Goal: Transaction & Acquisition: Purchase product/service

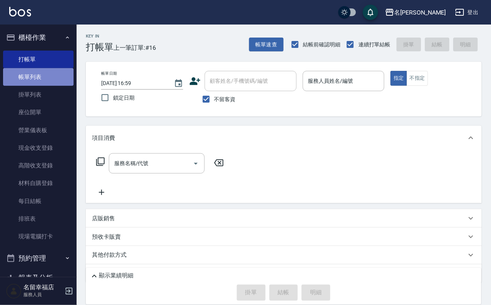
click at [47, 83] on link "帳單列表" at bounding box center [38, 77] width 71 height 18
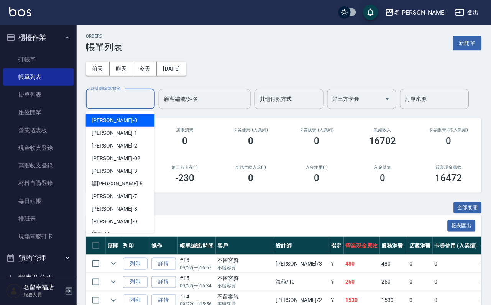
click at [119, 101] on input "設計師編號/姓名" at bounding box center [120, 98] width 62 height 13
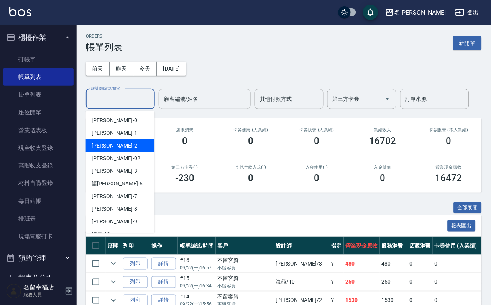
click at [111, 145] on div "[PERSON_NAME] -2" at bounding box center [120, 146] width 69 height 13
type input "碧涵-2"
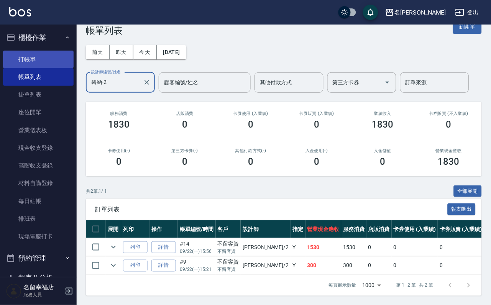
click at [23, 64] on link "打帳單" at bounding box center [38, 60] width 71 height 18
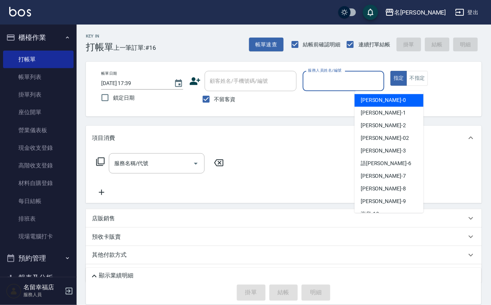
click at [381, 84] on input "服務人員姓名/編號" at bounding box center [343, 80] width 75 height 13
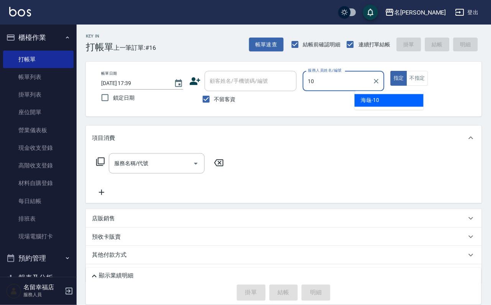
type input "海龜-10"
type button "true"
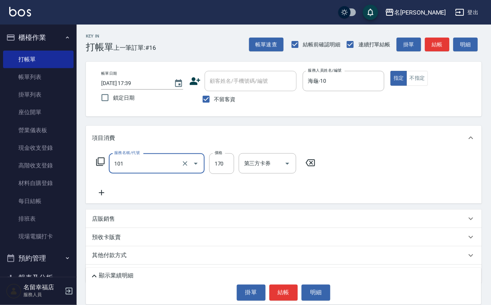
type input "洗髮(101)"
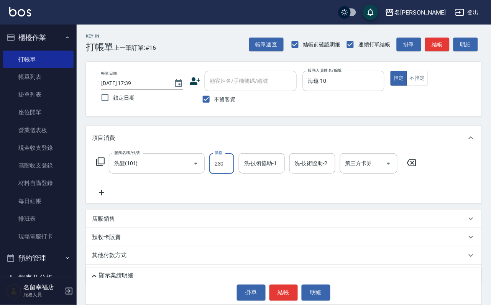
type input "230"
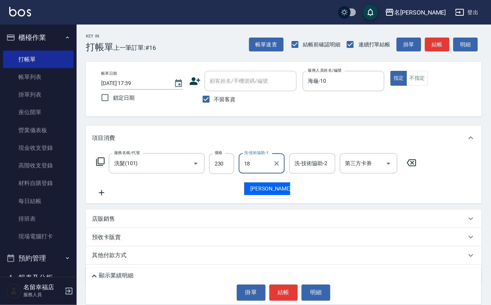
type input "[PERSON_NAME]-18"
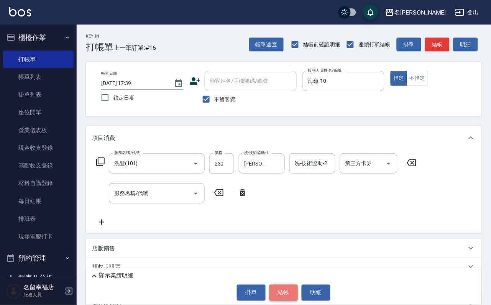
click at [282, 301] on button "結帳" at bounding box center [283, 293] width 29 height 16
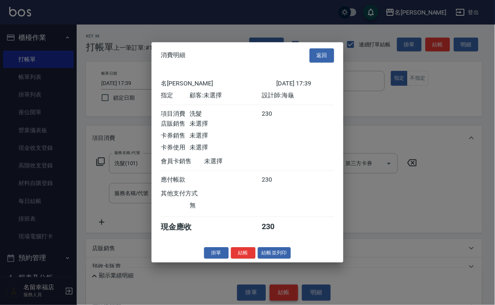
scroll to position [95, 0]
click at [242, 259] on button "結帳" at bounding box center [243, 253] width 25 height 12
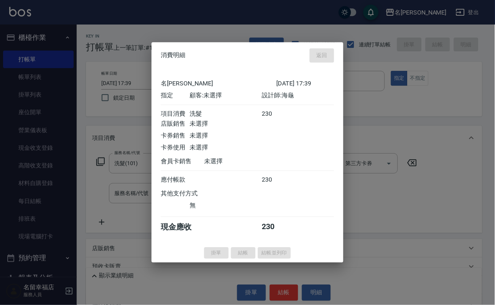
type input "[DATE] 18:08"
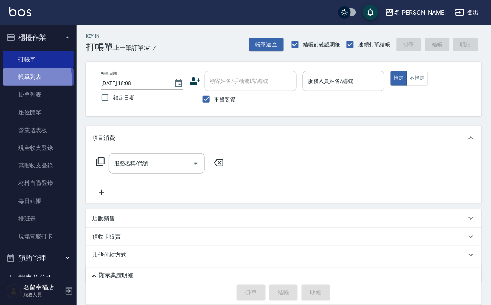
click at [16, 85] on link "帳單列表" at bounding box center [38, 77] width 71 height 18
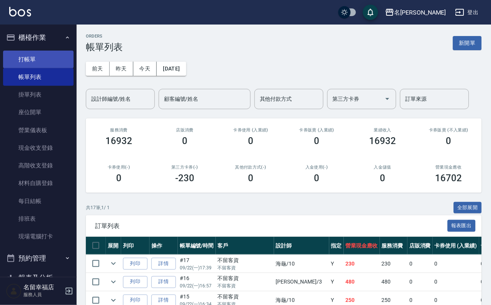
click at [35, 64] on link "打帳單" at bounding box center [38, 60] width 71 height 18
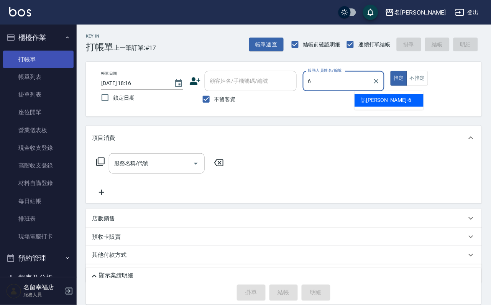
type input "語[PERSON_NAME]-6"
type button "true"
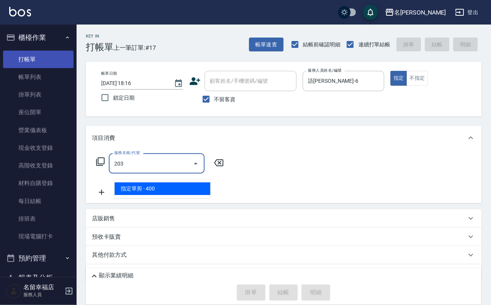
type input "指定單剪(203)"
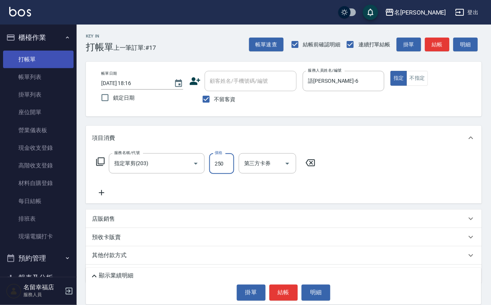
type input "250"
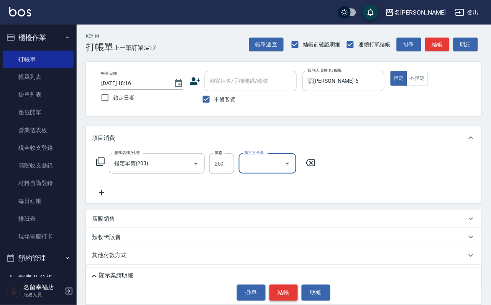
click at [278, 291] on button "結帳" at bounding box center [283, 293] width 29 height 16
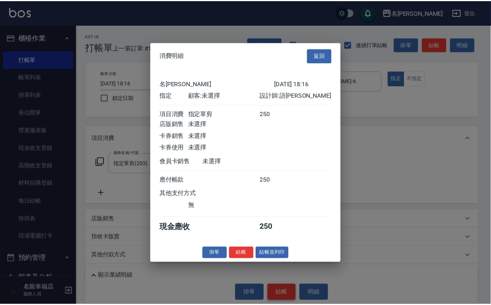
scroll to position [95, 0]
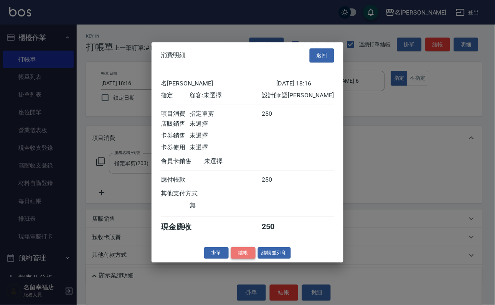
click at [235, 259] on button "結帳" at bounding box center [243, 253] width 25 height 12
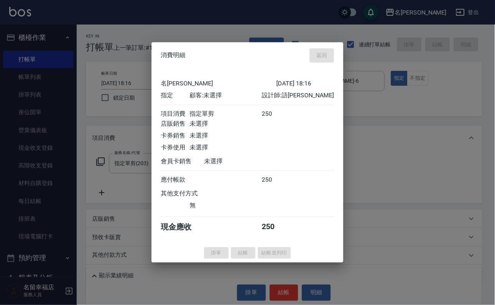
type input "[DATE] 18:26"
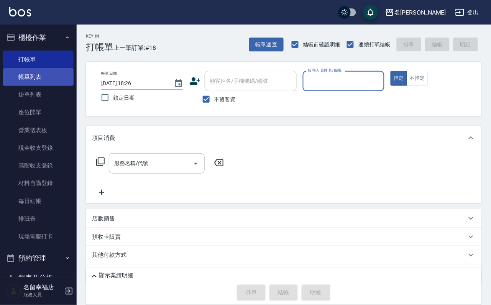
click at [33, 82] on link "帳單列表" at bounding box center [38, 77] width 71 height 18
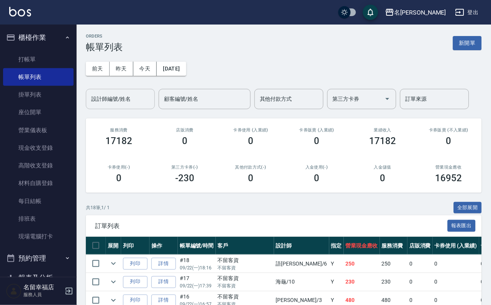
click at [121, 99] on input "設計師編號/姓名" at bounding box center [120, 98] width 62 height 13
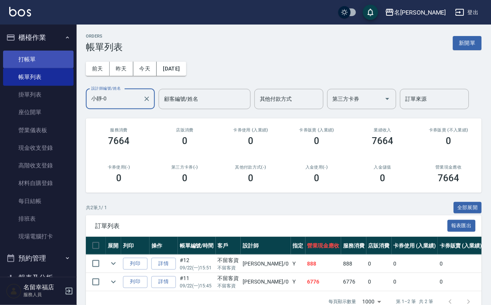
type input "小靜-0"
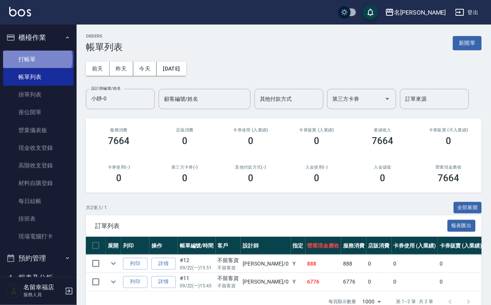
click at [33, 61] on link "打帳單" at bounding box center [38, 60] width 71 height 18
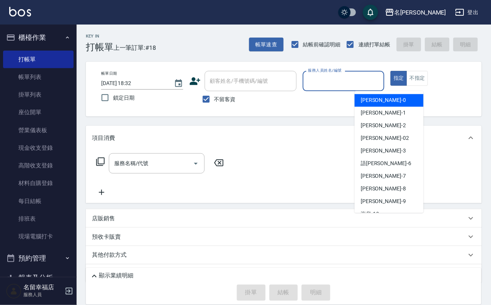
click at [381, 85] on input "服務人員姓名/編號" at bounding box center [343, 80] width 75 height 13
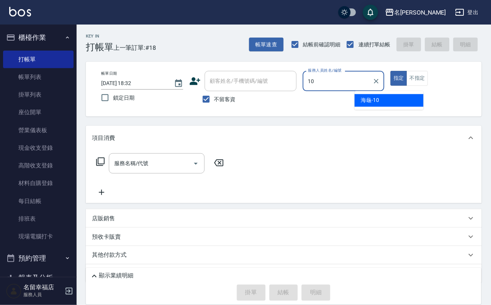
type input "海龜-10"
type button "true"
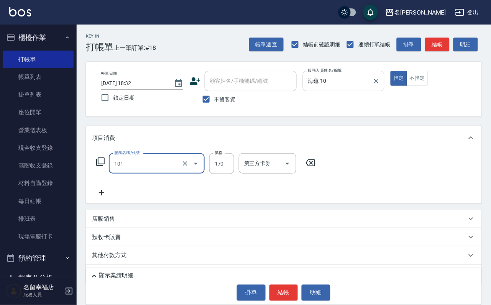
type input "洗髮(101)"
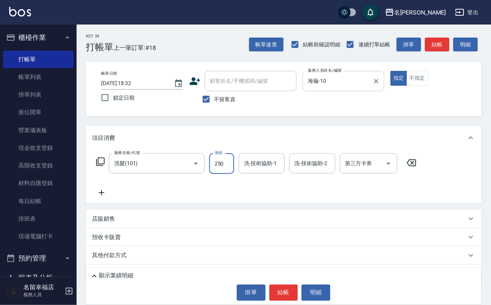
type input "250"
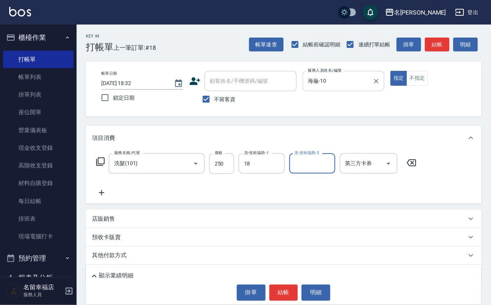
type input "[PERSON_NAME]-18"
click at [292, 291] on button "結帳" at bounding box center [283, 293] width 29 height 16
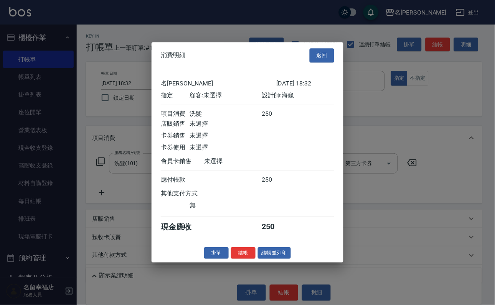
scroll to position [95, 0]
click at [236, 259] on button "結帳" at bounding box center [243, 253] width 25 height 12
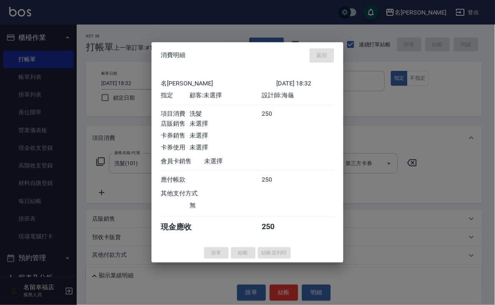
type input "[DATE] 18:54"
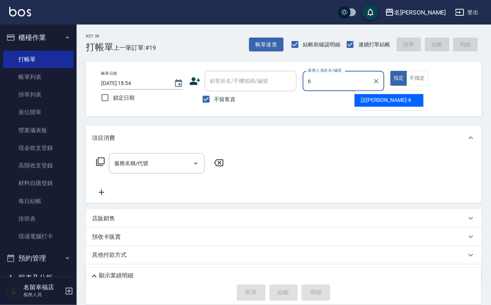
type input "語[PERSON_NAME]-6"
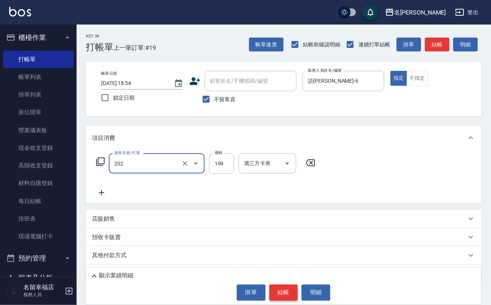
type input "不指定單剪(202)"
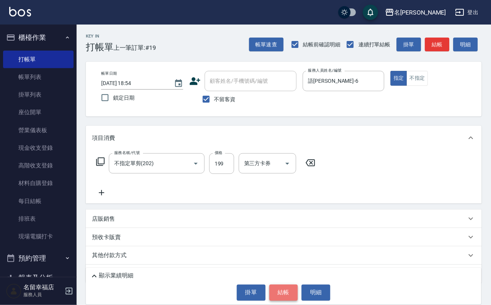
click at [297, 292] on button "結帳" at bounding box center [283, 293] width 29 height 16
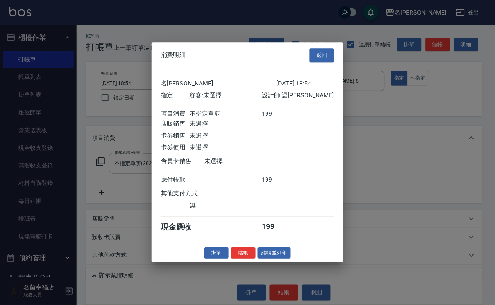
drag, startPoint x: 229, startPoint y: 290, endPoint x: 232, endPoint y: 292, distance: 4.1
click at [231, 259] on button "結帳" at bounding box center [243, 253] width 25 height 12
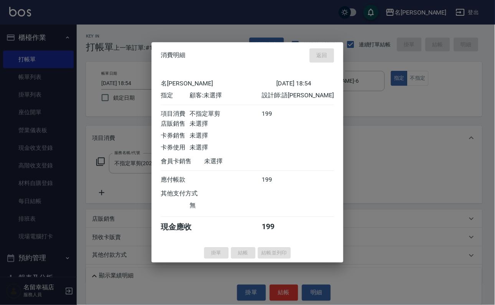
type input "[DATE] 19:18"
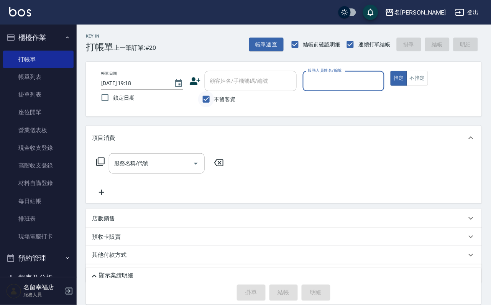
click at [214, 101] on input "不留客資" at bounding box center [206, 99] width 16 height 16
checkbox input "false"
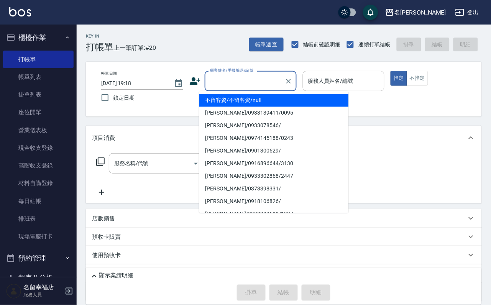
click at [229, 81] on input "顧客姓名/手機號碼/編號" at bounding box center [245, 80] width 74 height 13
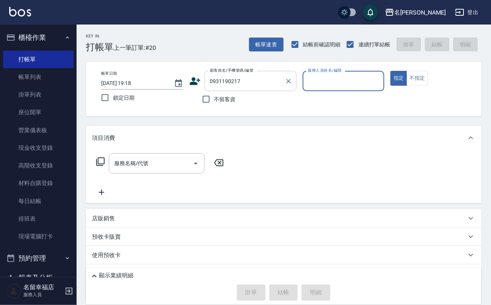
click at [274, 85] on input "0931190217" at bounding box center [245, 80] width 74 height 13
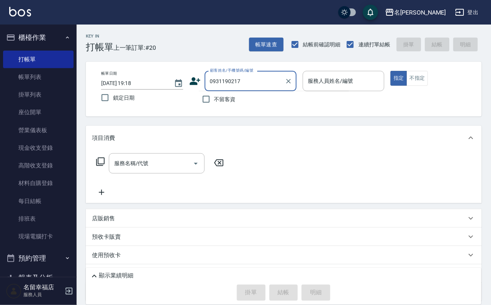
click at [274, 79] on input "0931190217" at bounding box center [245, 80] width 74 height 13
click at [266, 79] on input "0931190217" at bounding box center [245, 80] width 74 height 13
click at [265, 80] on input "0931190217" at bounding box center [245, 80] width 74 height 13
click at [254, 85] on input "0931190217" at bounding box center [245, 80] width 74 height 13
click at [223, 80] on input "0931190217" at bounding box center [245, 80] width 74 height 13
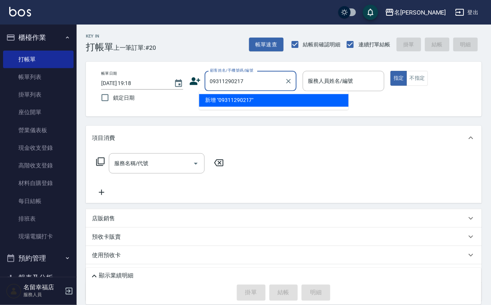
click at [239, 102] on li "新增 "09311290217"" at bounding box center [274, 100] width 150 height 13
type input "09311290217"
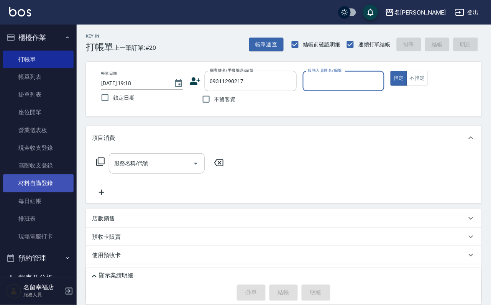
click at [56, 192] on link "材料自購登錄" at bounding box center [38, 183] width 71 height 18
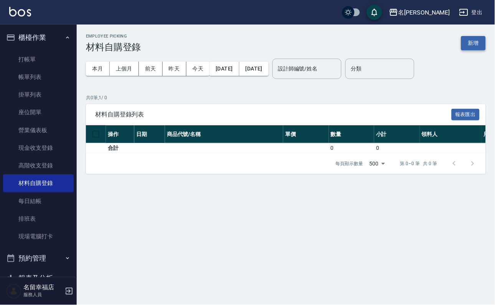
click at [476, 47] on button "新增" at bounding box center [473, 43] width 25 height 14
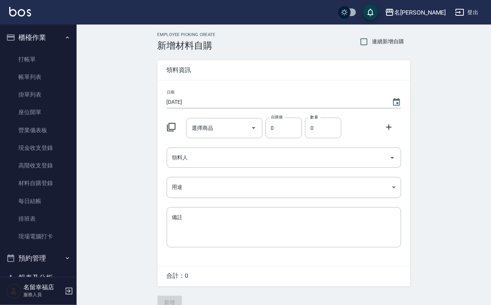
click at [171, 124] on icon at bounding box center [171, 127] width 8 height 8
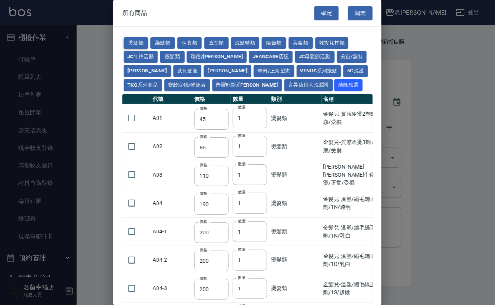
click at [138, 47] on button "燙髮類" at bounding box center [135, 43] width 25 height 12
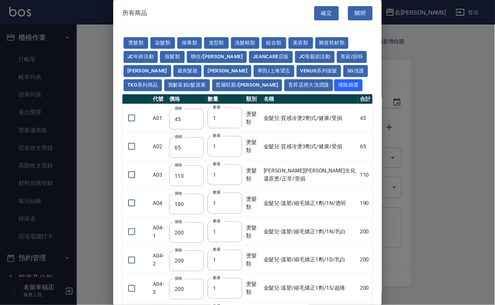
click at [370, 8] on div "確定 關閉" at bounding box center [347, 13] width 67 height 26
click at [369, 14] on div "確定 關閉" at bounding box center [347, 13] width 67 height 26
drag, startPoint x: 343, startPoint y: 12, endPoint x: 354, endPoint y: 15, distance: 11.1
click at [353, 15] on button "關閉" at bounding box center [360, 13] width 25 height 14
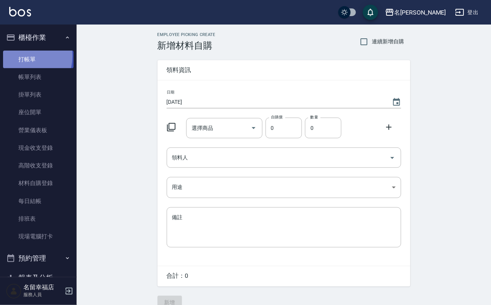
click at [18, 58] on link "打帳單" at bounding box center [38, 60] width 71 height 18
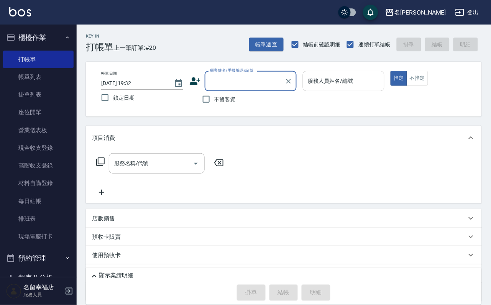
click at [381, 85] on input "服務人員姓名/編號" at bounding box center [343, 80] width 75 height 13
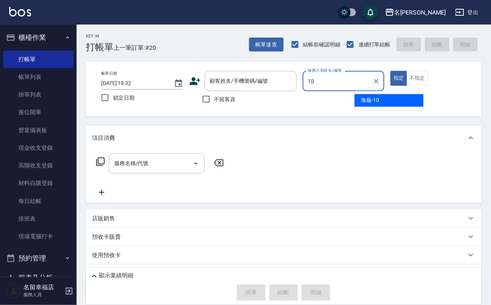
type input "海龜-10"
type button "true"
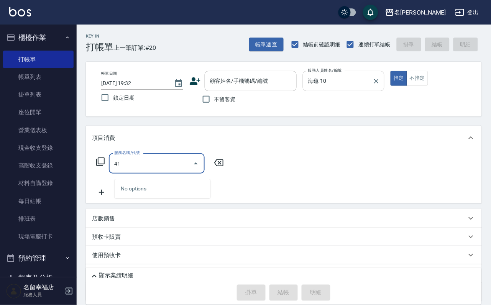
type input "4"
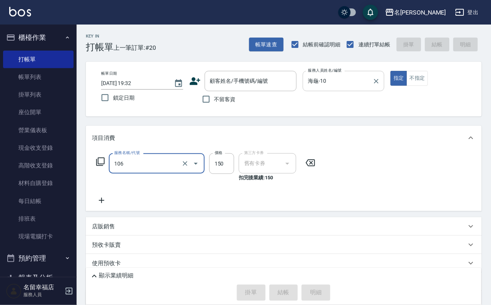
type input "洗髮券抵用(106)"
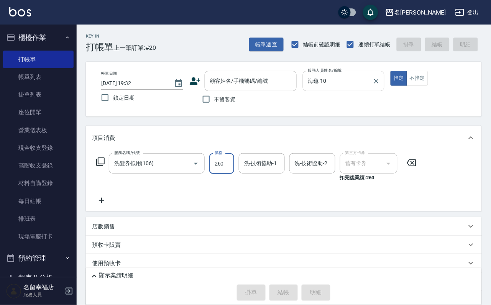
type input "260"
type input "2"
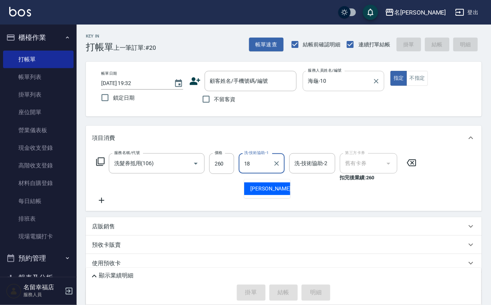
type input "[PERSON_NAME]-18"
click at [230, 104] on span "不留客資" at bounding box center [224, 99] width 21 height 8
click at [214, 105] on input "不留客資" at bounding box center [206, 99] width 16 height 16
checkbox input "true"
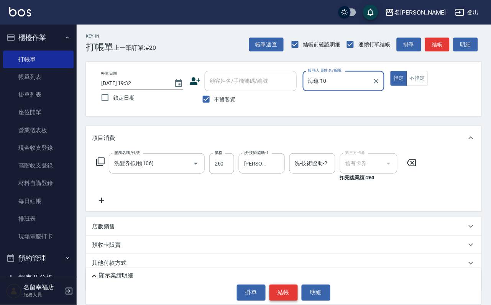
click at [288, 291] on button "結帳" at bounding box center [283, 293] width 29 height 16
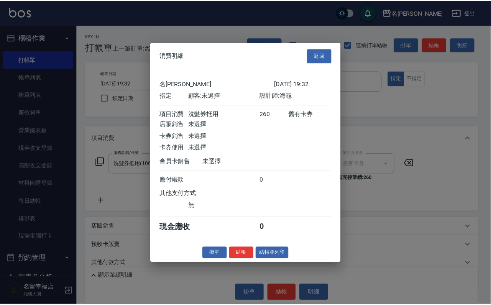
scroll to position [95, 0]
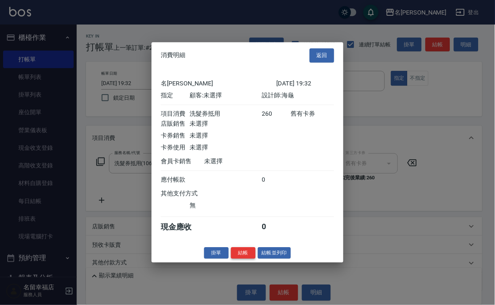
click at [231, 259] on button "結帳" at bounding box center [243, 253] width 25 height 12
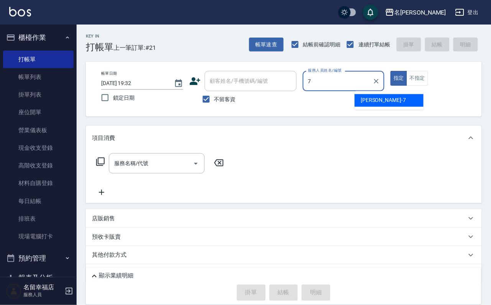
type input "[PERSON_NAME]-7"
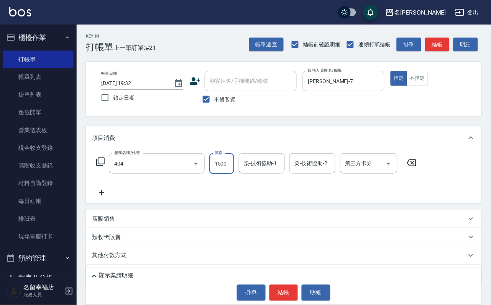
type input "設計染髮(404)"
type input "149"
click at [212, 107] on input "不留客資" at bounding box center [206, 99] width 16 height 16
checkbox input "false"
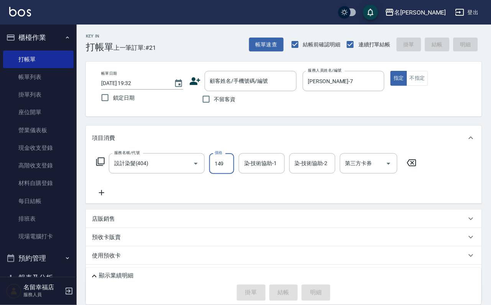
click at [234, 174] on input "149" at bounding box center [221, 163] width 25 height 21
type input "1499"
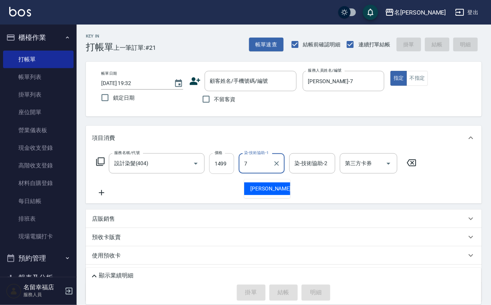
type input "[PERSON_NAME]-7"
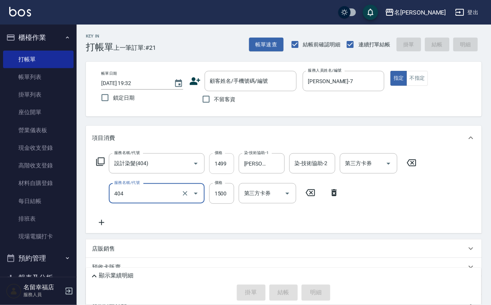
type input "設計染髮(404)"
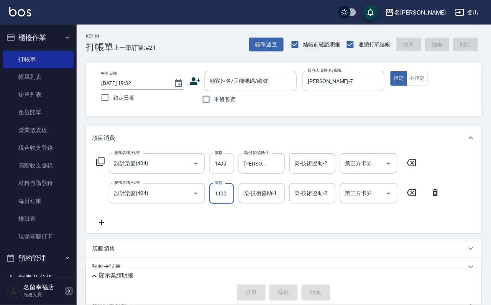
scroll to position [0, 0]
type input "1100"
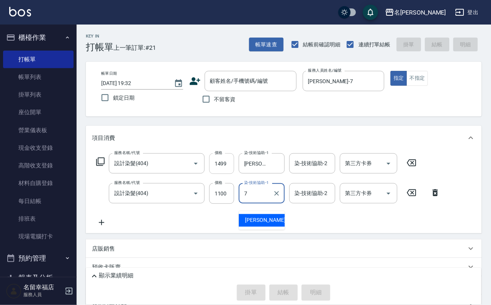
type input "[PERSON_NAME]-7"
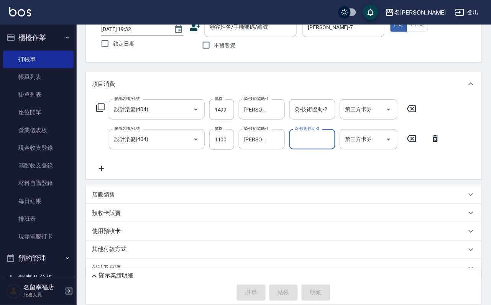
scroll to position [94, 0]
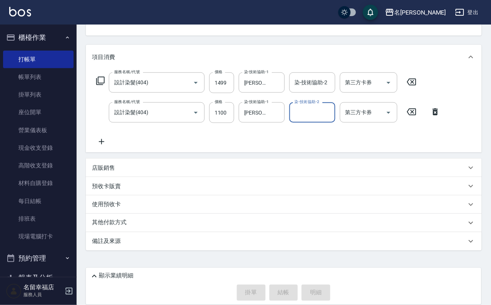
click at [258, 272] on div "顯示業績明細" at bounding box center [286, 276] width 392 height 9
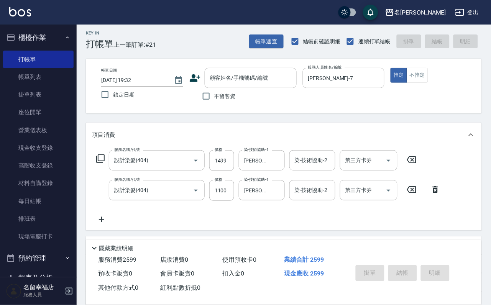
scroll to position [0, 0]
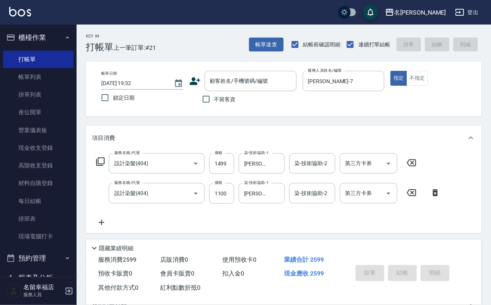
click at [112, 244] on div "隱藏業績明細" at bounding box center [286, 248] width 392 height 9
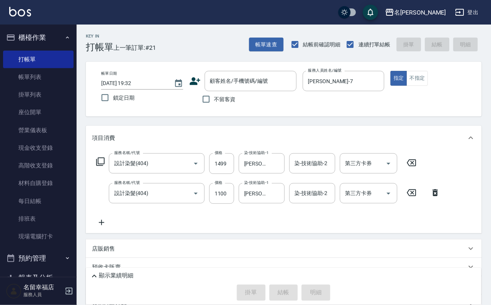
click at [196, 81] on div "顧客姓名/手機號碼/編號 顧客姓名/手機號碼/編號" at bounding box center [242, 81] width 107 height 20
click at [192, 81] on icon at bounding box center [195, 82] width 12 height 12
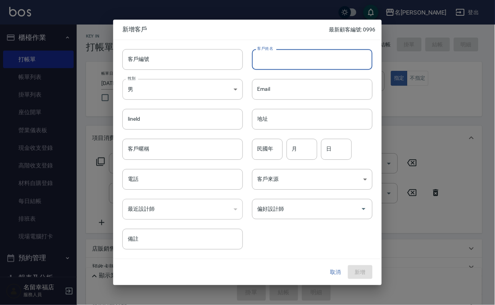
click at [297, 60] on input "客戶姓名" at bounding box center [312, 59] width 120 height 21
click at [330, 263] on div "取消 新增" at bounding box center [247, 272] width 268 height 26
click at [333, 268] on button "取消" at bounding box center [335, 272] width 25 height 14
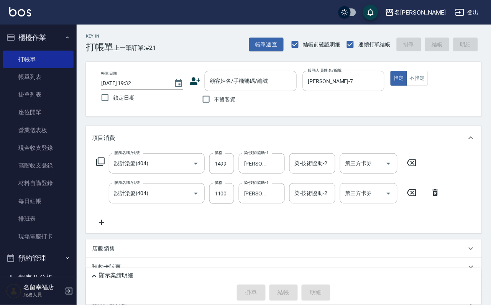
click at [113, 272] on p "顯示業績明細" at bounding box center [116, 276] width 35 height 8
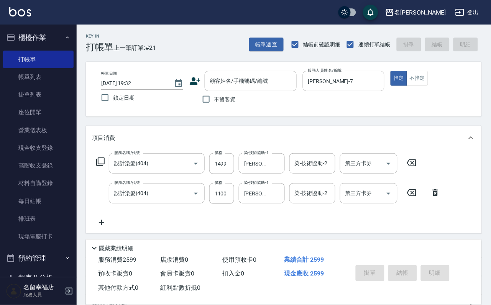
click at [191, 81] on icon at bounding box center [195, 82] width 12 height 12
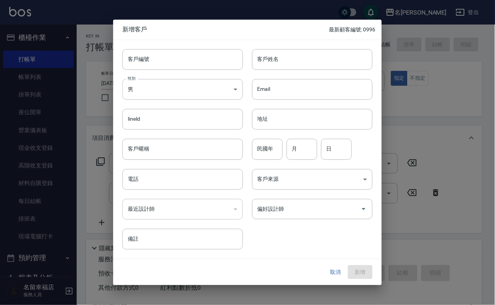
click at [306, 71] on div "Email Email" at bounding box center [308, 85] width 130 height 30
click at [304, 62] on input "客戶姓名" at bounding box center [312, 59] width 120 height 21
type input "[PERSON_NAME]"
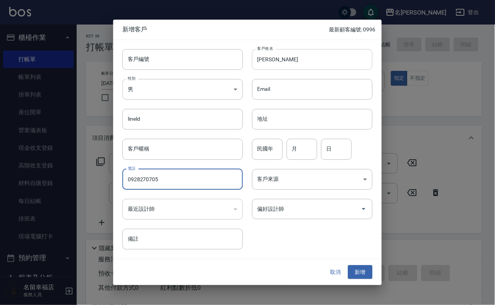
type input "0928270705"
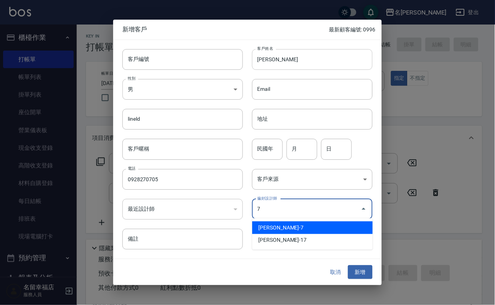
type input "[PERSON_NAME]"
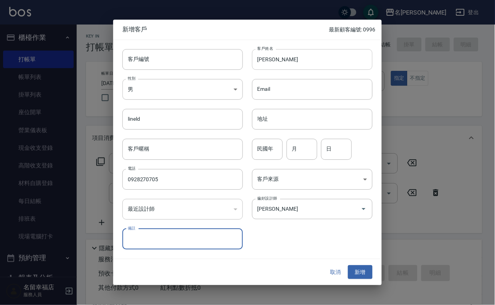
click at [348, 265] on button "新增" at bounding box center [360, 272] width 25 height 14
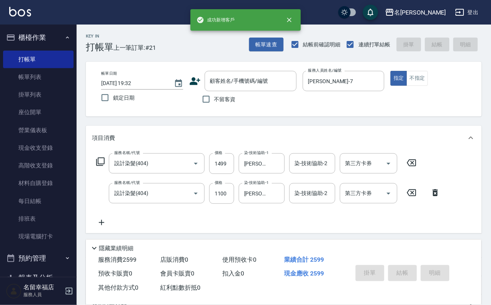
click at [248, 61] on div "Key In 打帳單 上一筆訂單:#21 帳單速查 結帳前確認明細 連續打單結帳 掛單 結帳 明細 帳單日期 [DATE] 19:32 鎖定日期 顧客姓名/手…" at bounding box center [284, 245] width 414 height 440
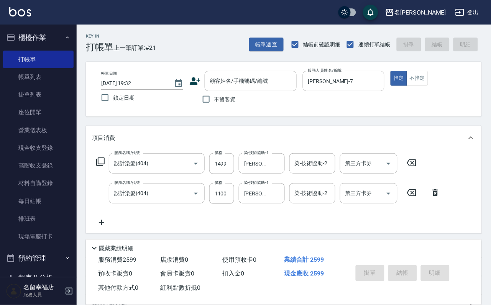
click at [254, 94] on div "不留客資" at bounding box center [242, 99] width 107 height 16
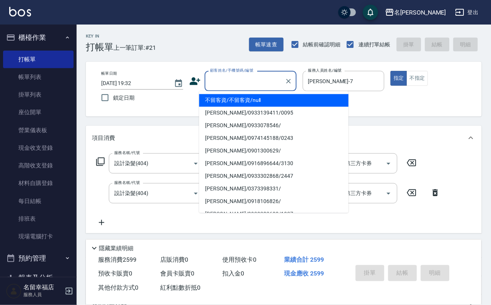
click at [262, 85] on input "顧客姓名/手機號碼/編號" at bounding box center [245, 80] width 74 height 13
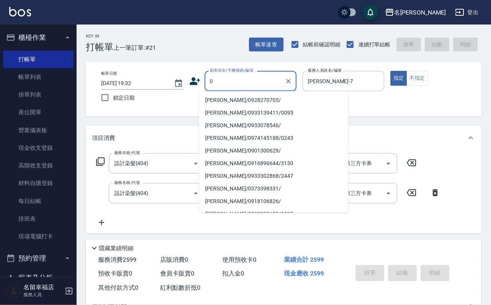
click at [261, 99] on li "[PERSON_NAME]/0928270705/" at bounding box center [274, 100] width 150 height 13
type input "[PERSON_NAME]/0928270705/"
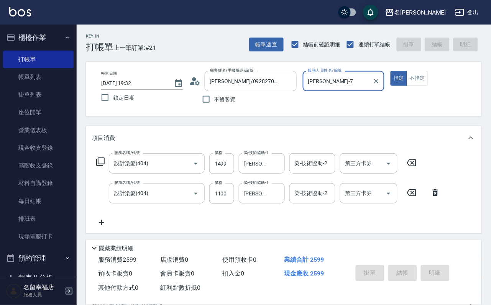
type input "[DATE] 19:41"
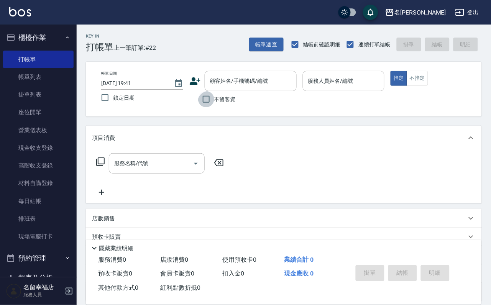
click at [199, 100] on input "不留客資" at bounding box center [206, 99] width 16 height 16
checkbox input "true"
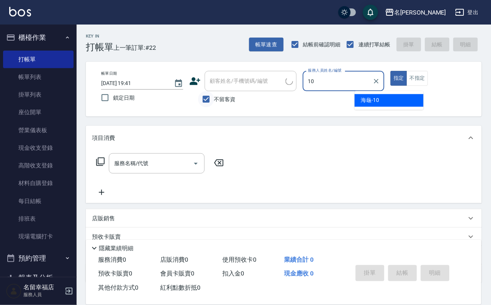
type input "海龜-10"
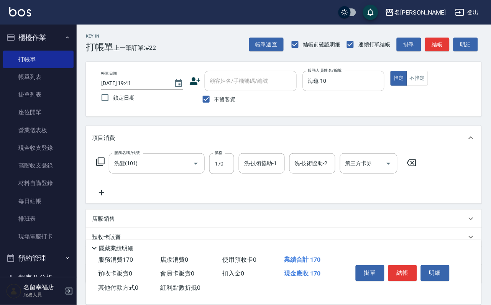
click at [99, 244] on icon at bounding box center [94, 248] width 9 height 9
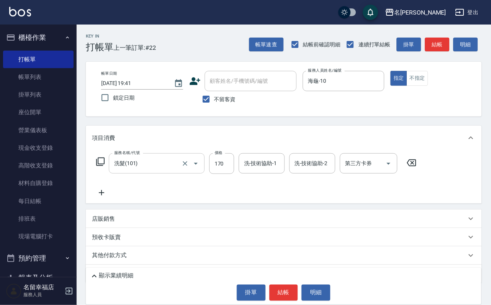
click at [168, 168] on input "洗髮(101)" at bounding box center [145, 163] width 67 height 13
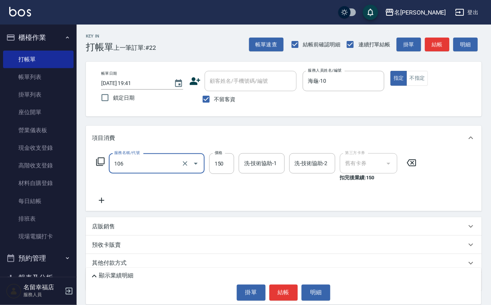
type input "洗髮券抵用(106)"
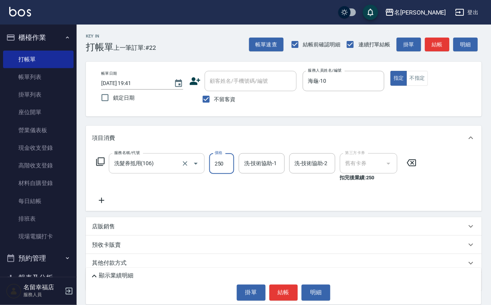
type input "250"
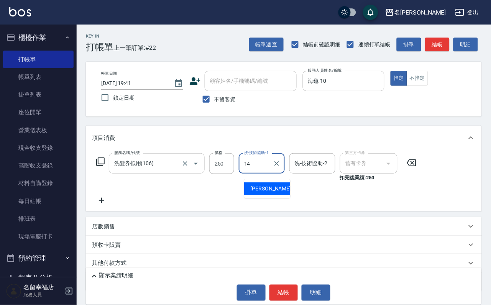
type input "[PERSON_NAME]-14"
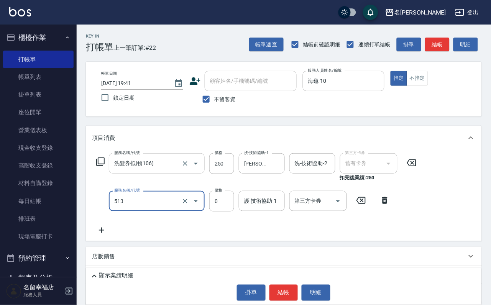
type input "免費護髮(513)"
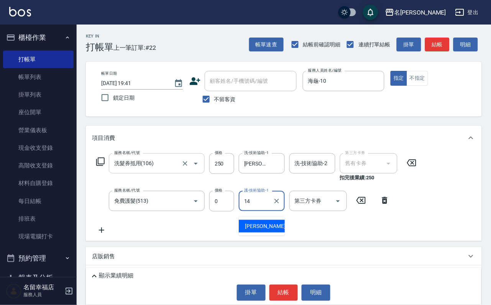
type input "[PERSON_NAME]-14"
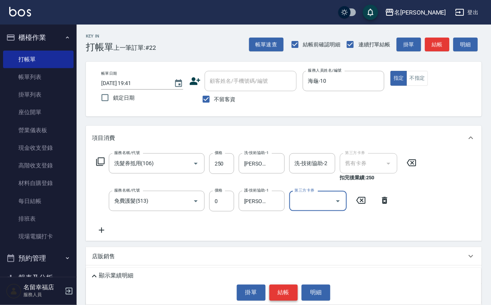
click at [289, 290] on button "結帳" at bounding box center [283, 293] width 29 height 16
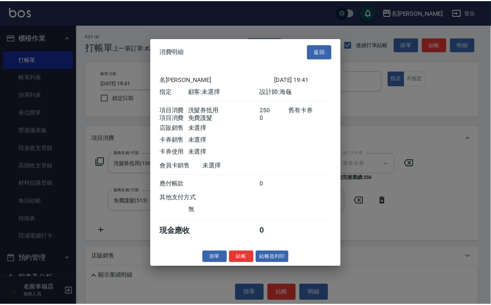
scroll to position [123, 0]
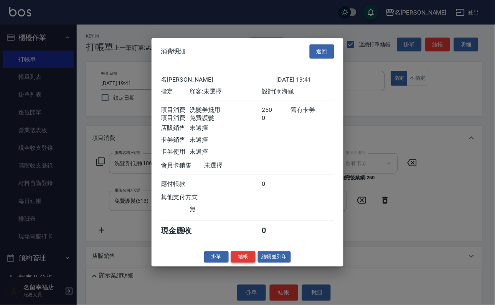
click at [237, 263] on button "結帳" at bounding box center [243, 257] width 25 height 12
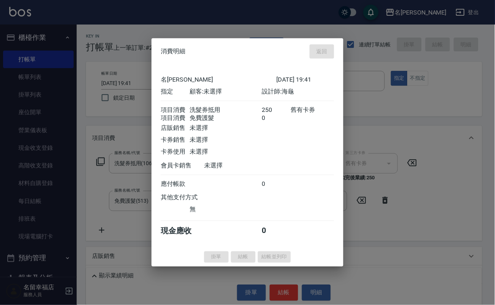
type input "[DATE] 19:44"
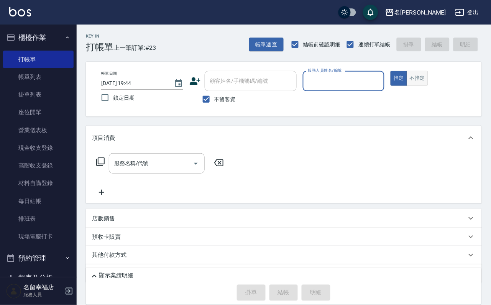
click at [428, 81] on button "不指定" at bounding box center [417, 78] width 21 height 15
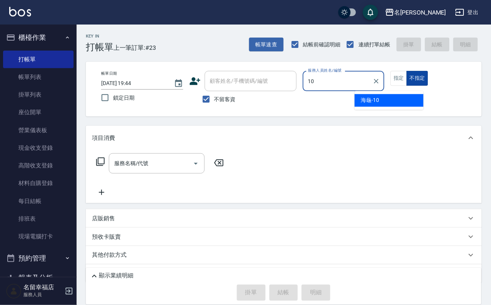
type input "海龜-10"
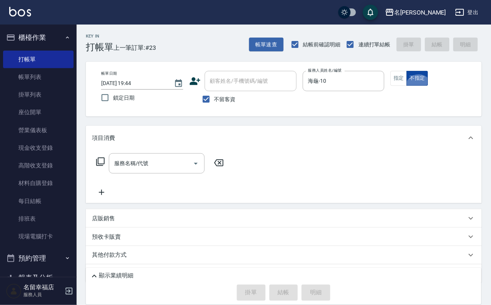
type button "false"
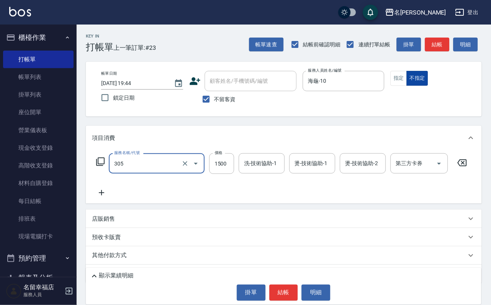
type input "設計燙髮1500(305)"
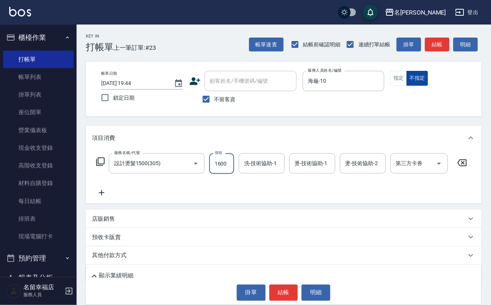
scroll to position [0, 0]
type input "1600"
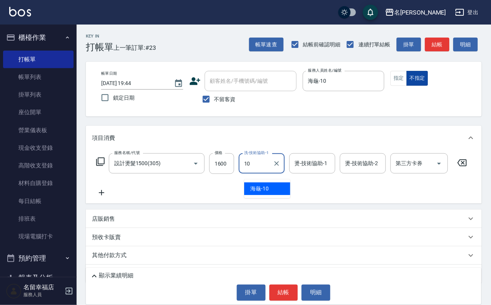
type input "海龜-10"
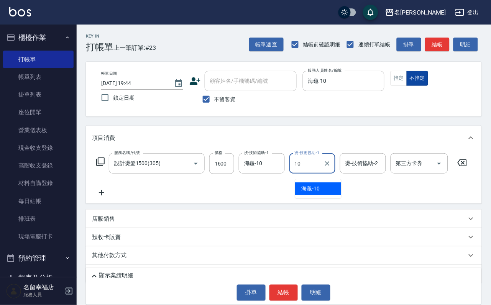
type input "海龜-10"
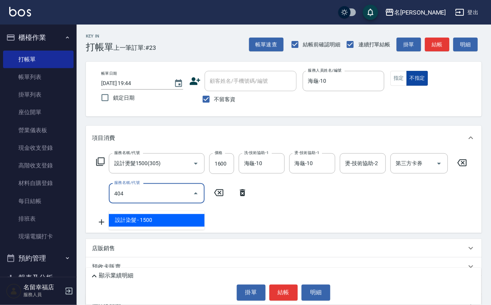
type input "設計染髮(404)"
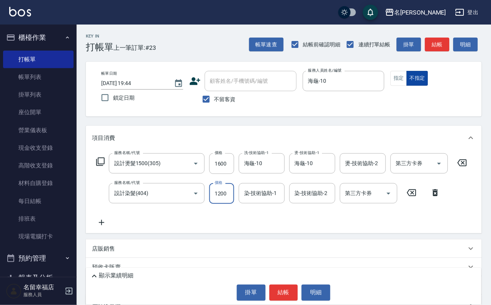
scroll to position [0, 0]
type input "1200"
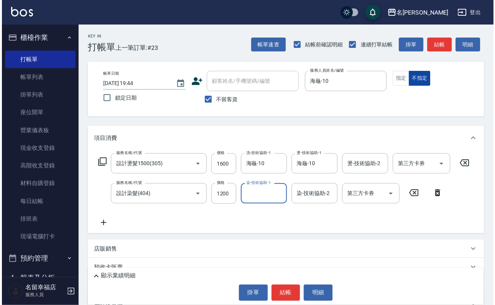
scroll to position [0, 0]
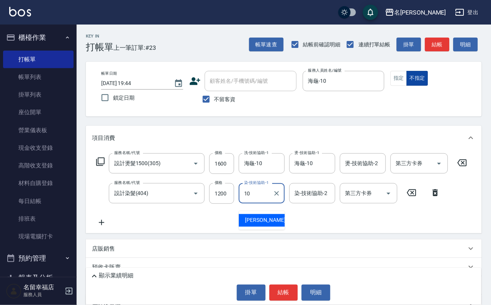
type input "海龜-10"
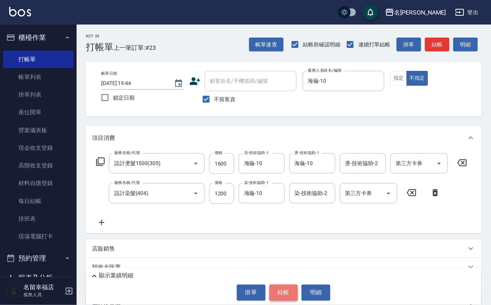
click at [288, 287] on button "結帳" at bounding box center [283, 293] width 29 height 16
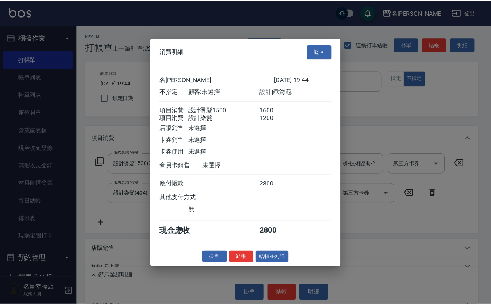
scroll to position [138, 0]
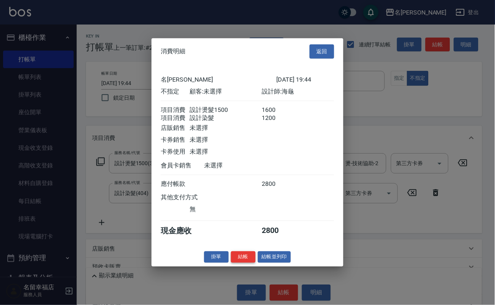
click at [236, 263] on button "結帳" at bounding box center [243, 257] width 25 height 12
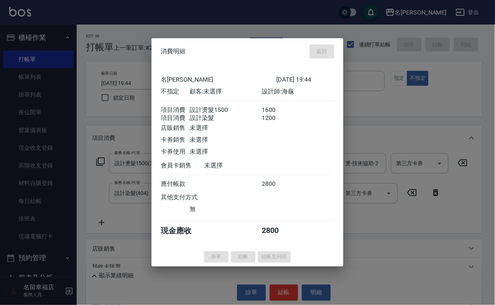
type input "[DATE] 19:45"
